Goal: Check status: Check status

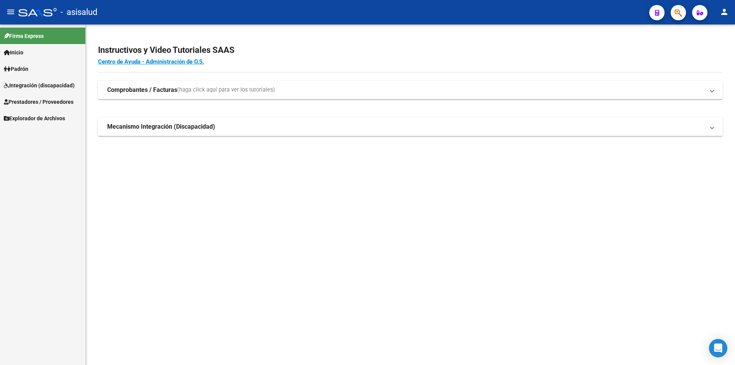
click at [62, 98] on span "Prestadores / Proveedores" at bounding box center [39, 102] width 70 height 8
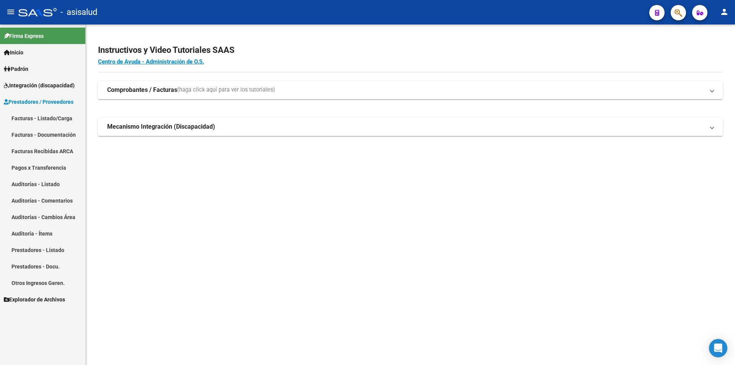
click at [62, 117] on link "Facturas - Listado/Carga" at bounding box center [42, 118] width 85 height 16
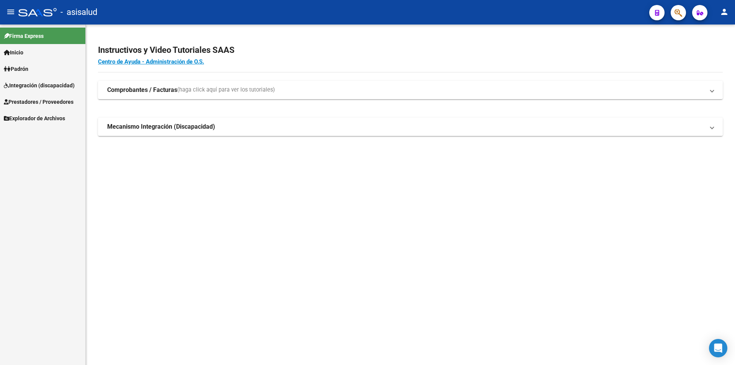
click at [41, 95] on link "Prestadores / Proveedores" at bounding box center [42, 101] width 85 height 16
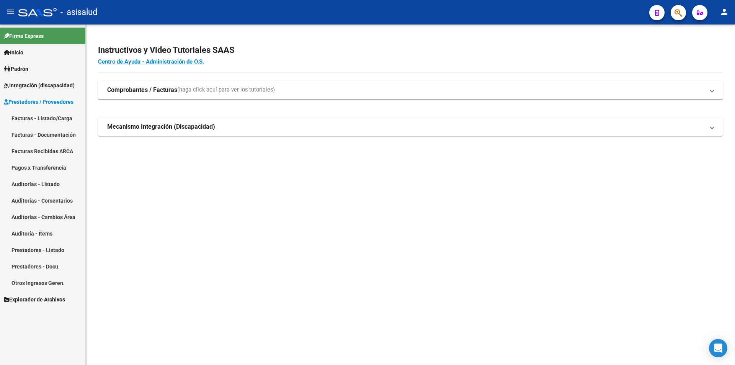
click at [38, 118] on link "Facturas - Listado/Carga" at bounding box center [42, 118] width 85 height 16
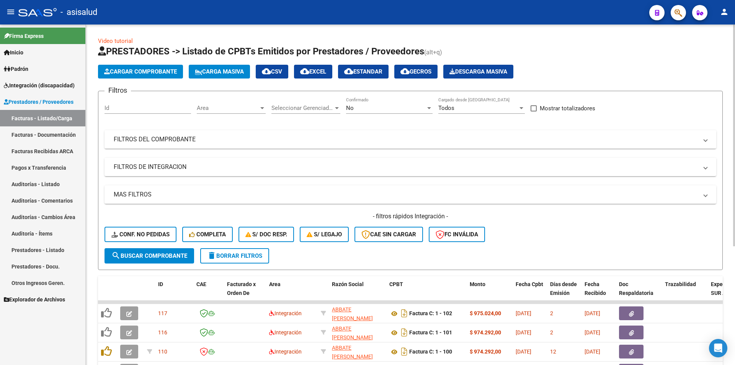
click at [364, 107] on div "No" at bounding box center [386, 108] width 80 height 7
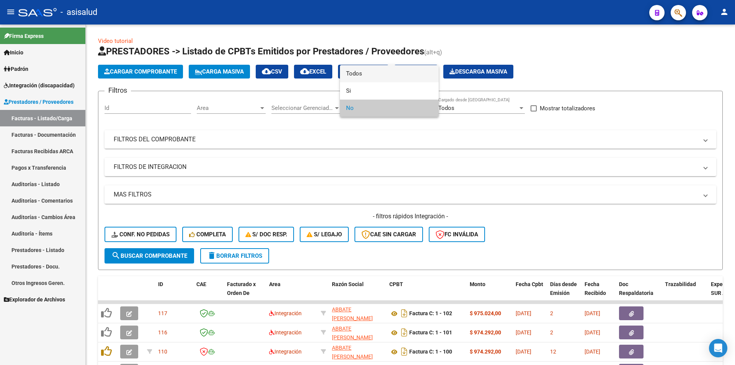
click at [357, 74] on span "Todos" at bounding box center [389, 73] width 87 height 17
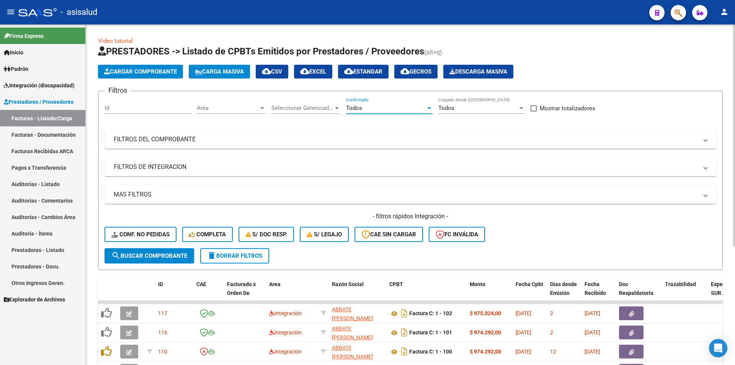
click at [192, 136] on mat-panel-title "FILTROS DEL COMPROBANTE" at bounding box center [406, 139] width 584 height 8
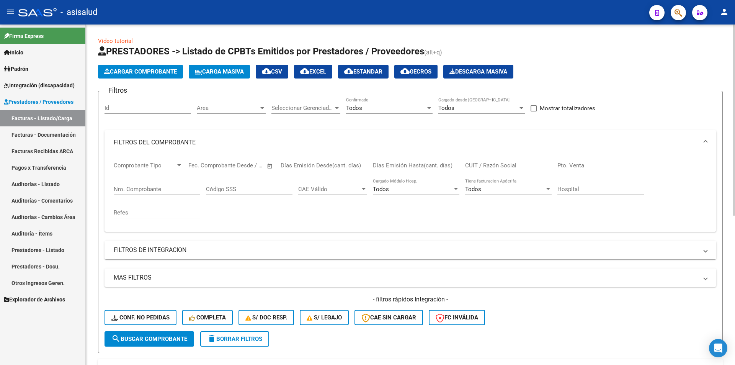
click at [480, 162] on input "CUIT / Razón Social" at bounding box center [508, 165] width 87 height 7
type input "33610006499"
click at [147, 188] on input "Nro. Comprobante" at bounding box center [157, 189] width 87 height 7
type input "14245"
click at [506, 162] on div "33610006499 CUIT / Razón Social" at bounding box center [508, 163] width 87 height 16
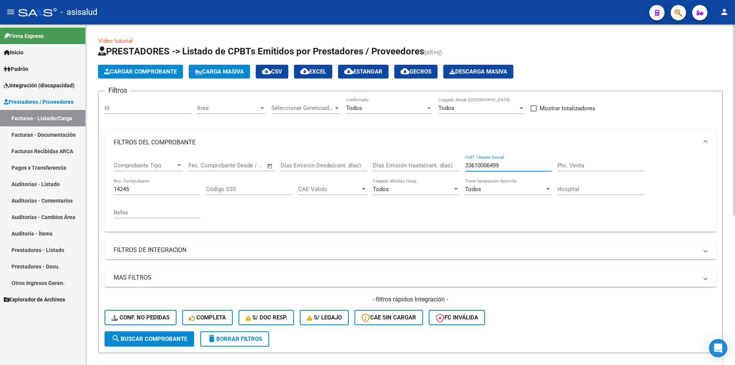
drag, startPoint x: 507, startPoint y: 164, endPoint x: 458, endPoint y: 164, distance: 48.2
click at [458, 164] on div "Comprobante Tipo Comprobante Tipo Fecha inicio – Fecha fin Fec. Comprobante Des…" at bounding box center [411, 190] width 594 height 71
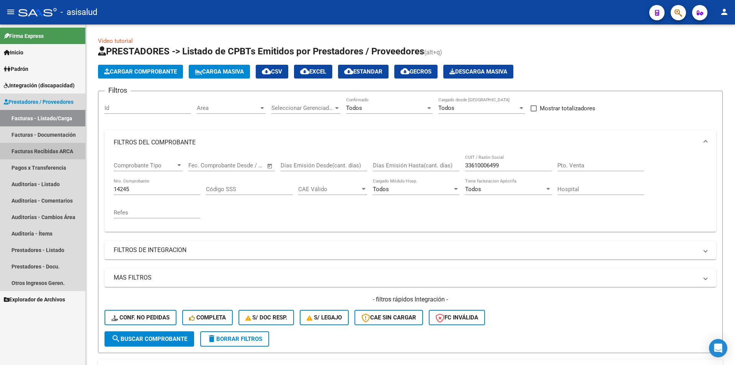
click at [56, 152] on link "Facturas Recibidas ARCA" at bounding box center [42, 151] width 85 height 16
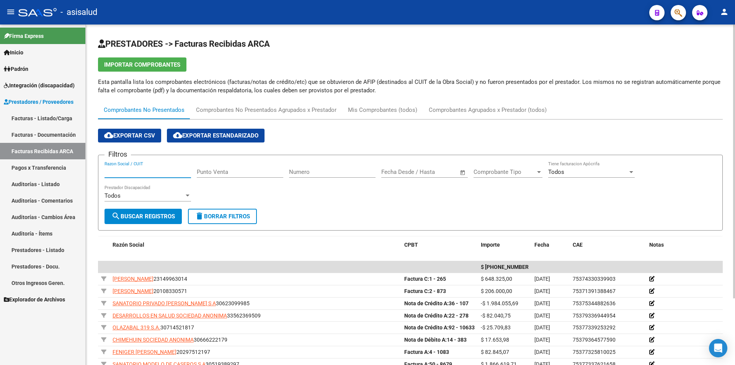
click at [133, 172] on input "Razon Social / CUIT" at bounding box center [148, 171] width 87 height 7
paste input "33610006499"
type input "33610006499"
click at [294, 172] on input "Numero" at bounding box center [332, 171] width 87 height 7
type input "14245"
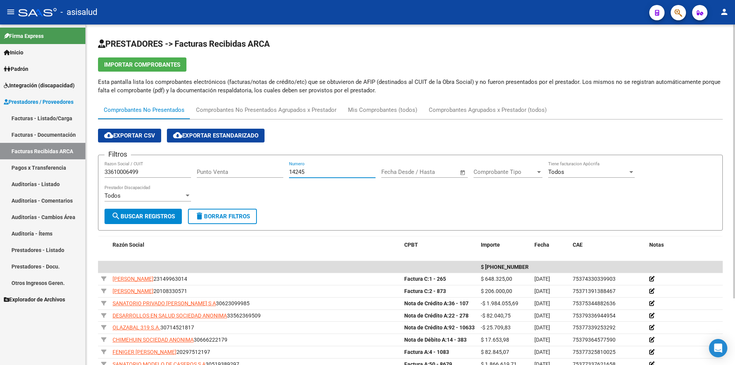
click at [151, 211] on button "search Buscar Registros" at bounding box center [143, 216] width 77 height 15
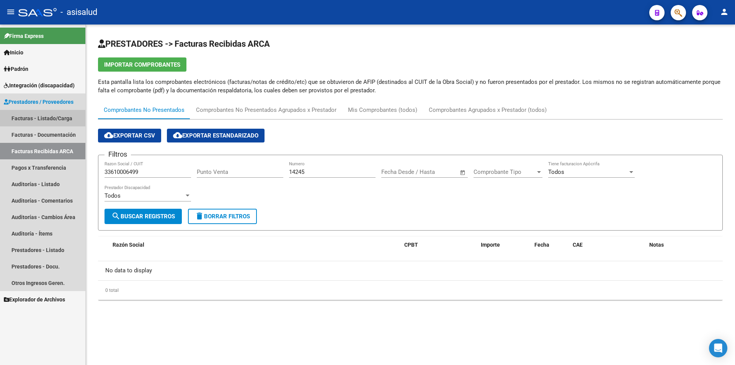
click at [53, 119] on link "Facturas - Listado/Carga" at bounding box center [42, 118] width 85 height 16
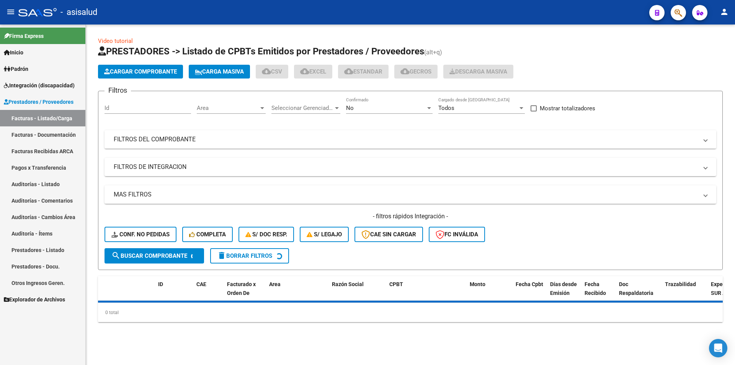
click at [367, 106] on div "No" at bounding box center [386, 108] width 80 height 7
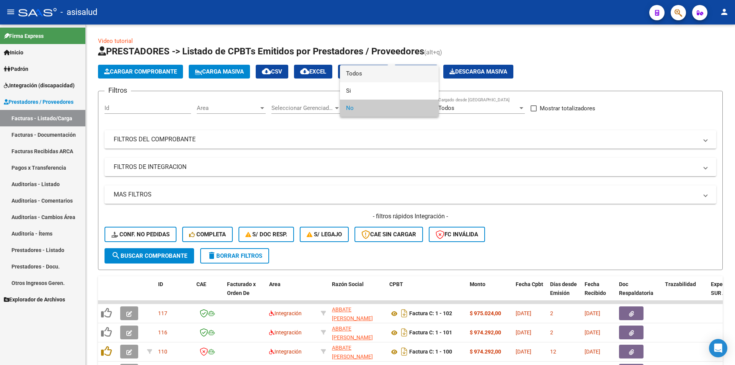
click at [354, 72] on span "Todos" at bounding box center [389, 73] width 87 height 17
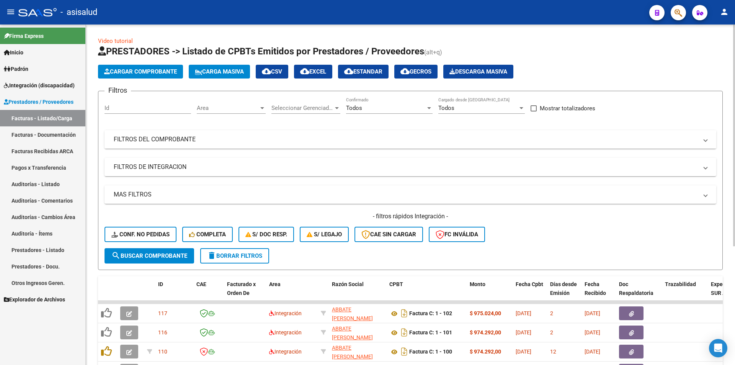
click at [179, 136] on mat-panel-title "FILTROS DEL COMPROBANTE" at bounding box center [406, 139] width 584 height 8
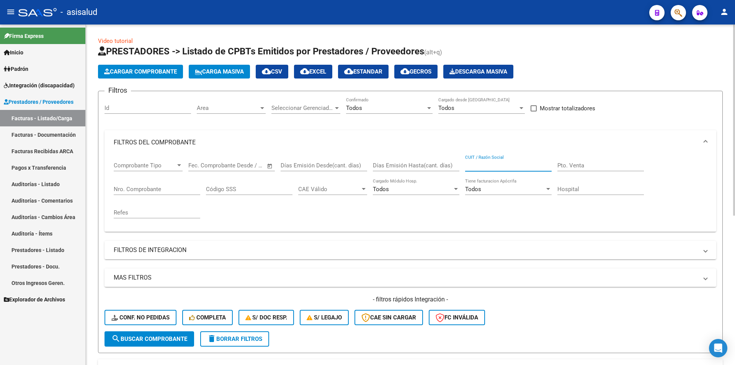
click at [475, 164] on input "CUIT / Razón Social" at bounding box center [508, 165] width 87 height 7
paste input "33610006499"
type input "33610006499"
click at [147, 192] on input "Nro. Comprobante" at bounding box center [157, 189] width 87 height 7
type input "14245"
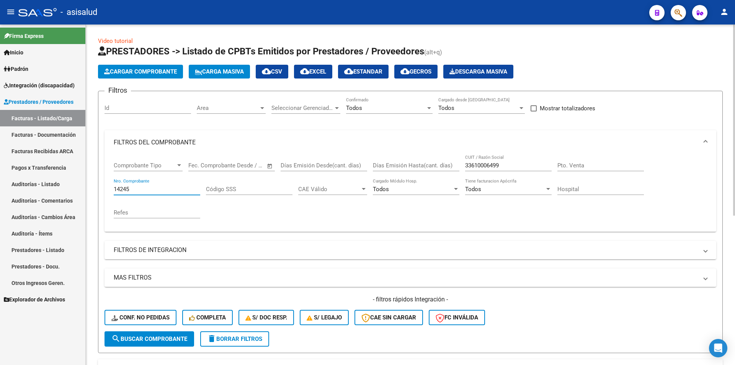
click at [150, 334] on button "search Buscar Comprobante" at bounding box center [150, 338] width 90 height 15
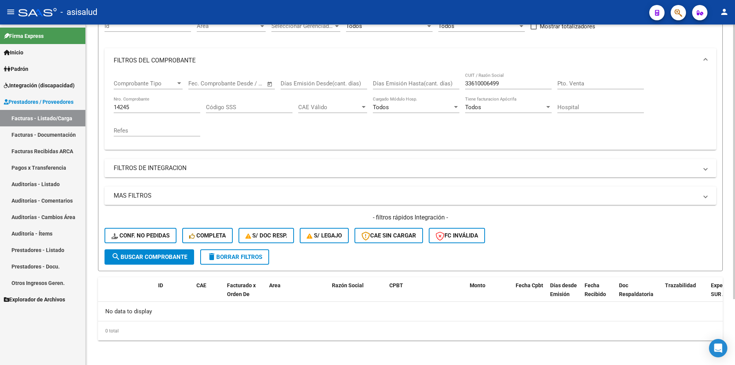
scroll to position [44, 0]
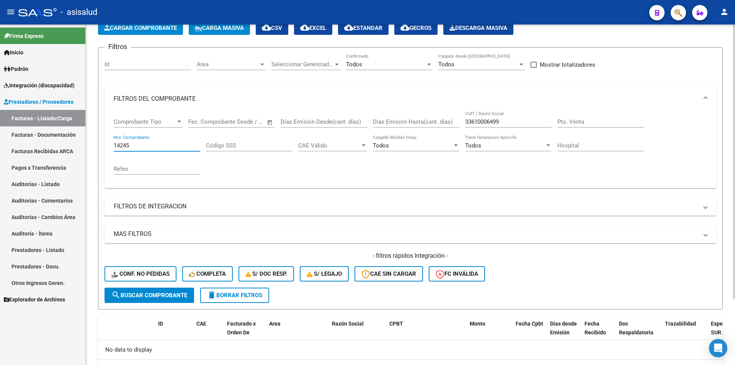
drag, startPoint x: 137, startPoint y: 145, endPoint x: 91, endPoint y: 142, distance: 46.0
click at [91, 142] on div "Video tutorial PRESTADORES -> Listado de CPBTs Emitidos por Prestadores / Prove…" at bounding box center [410, 192] width 649 height 422
click at [141, 294] on span "search Buscar Comprobante" at bounding box center [149, 295] width 76 height 7
